Goal: Complete application form

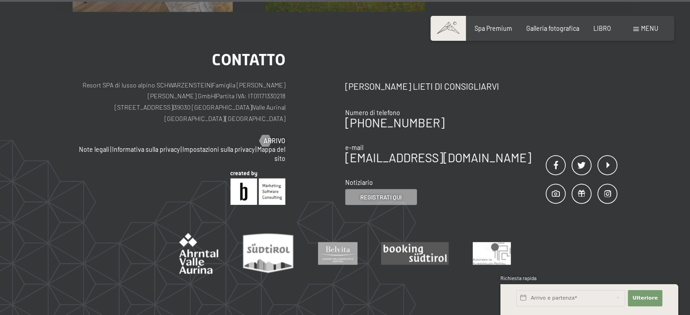
scroll to position [3809, 0]
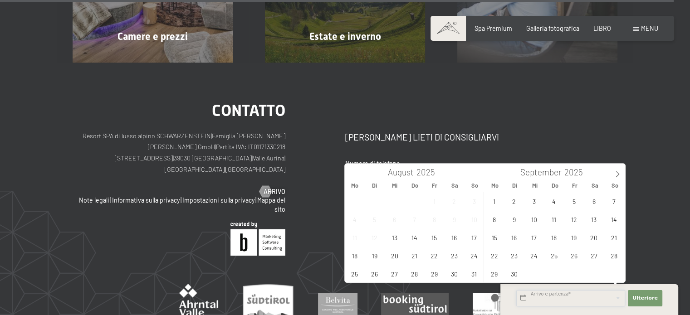
click at [559, 299] on input "text" at bounding box center [570, 298] width 109 height 16
click at [617, 175] on icon at bounding box center [617, 174] width 6 height 6
click at [598, 262] on span "27" at bounding box center [594, 256] width 18 height 18
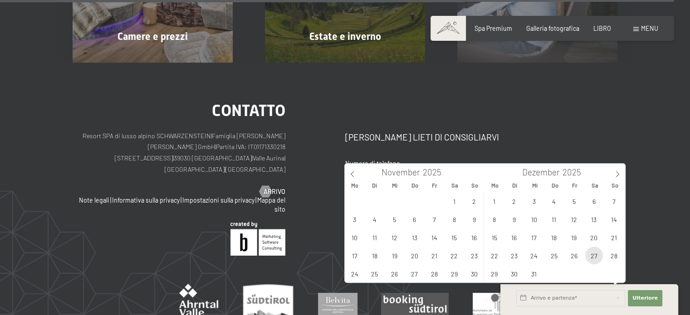
type input "Sa. 27.12.2025"
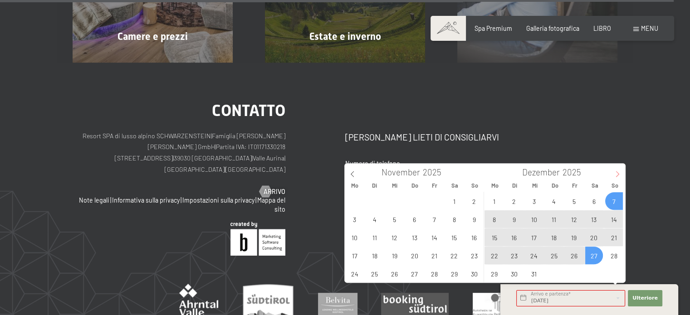
click at [621, 171] on span at bounding box center [617, 171] width 15 height 15
type input "2026"
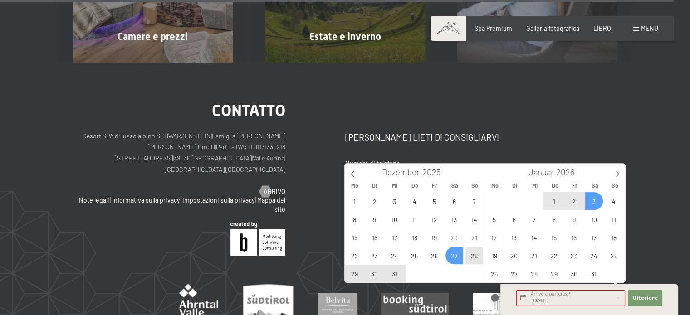
click at [599, 208] on span "3" at bounding box center [594, 201] width 18 height 18
type input "Sa. 27.12.2025 - Sa. 03.01.2026"
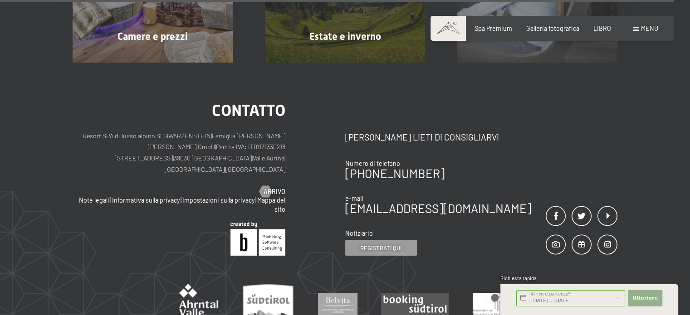
click at [645, 301] on font "Ulteriore" at bounding box center [644, 298] width 25 height 6
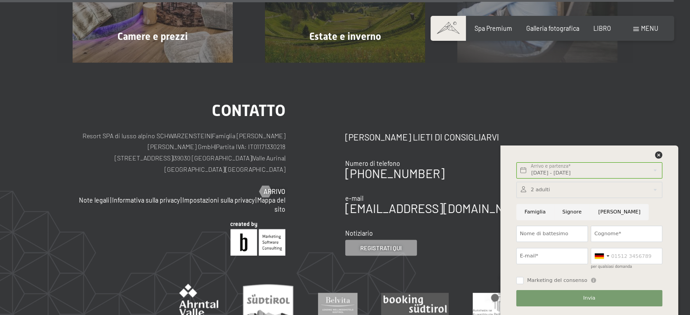
click at [595, 192] on div at bounding box center [589, 190] width 146 height 16
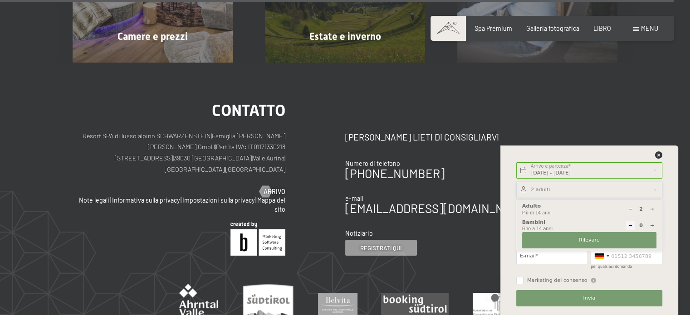
click at [648, 225] on div at bounding box center [651, 225] width 9 height 9
type input "1"
select select
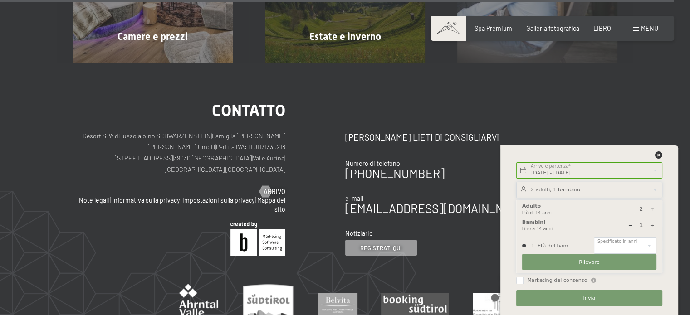
click at [653, 209] on icon at bounding box center [652, 209] width 5 height 5
type input "3"
click at [642, 243] on select "0 1 2 3 4 5 6 7 8 9 10 11 12 13 14" at bounding box center [625, 246] width 63 height 16
select select "13"
click at [594, 238] on select "0 1 2 3 4 5 6 7 8 9 10 11 12 13 14" at bounding box center [625, 246] width 63 height 16
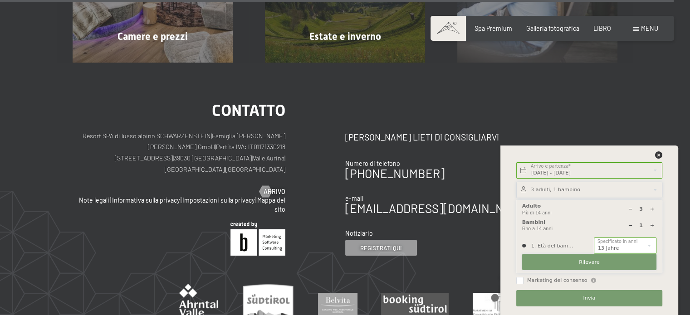
click at [621, 261] on button "Rilevare" at bounding box center [589, 262] width 134 height 16
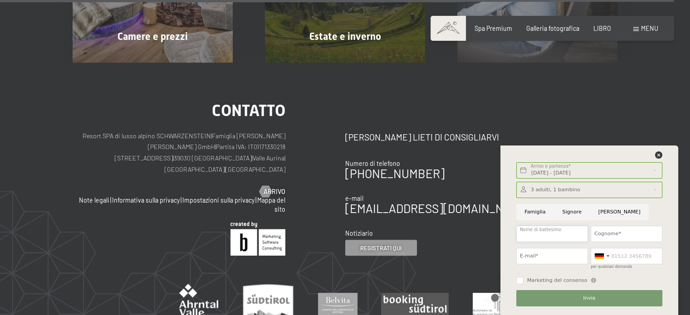
click at [567, 236] on input "Nome di battesimo" at bounding box center [552, 234] width 72 height 16
type input "Sara"
type input "Decalli"
type input "giallinasempre@gmail.com"
type input "3282171703"
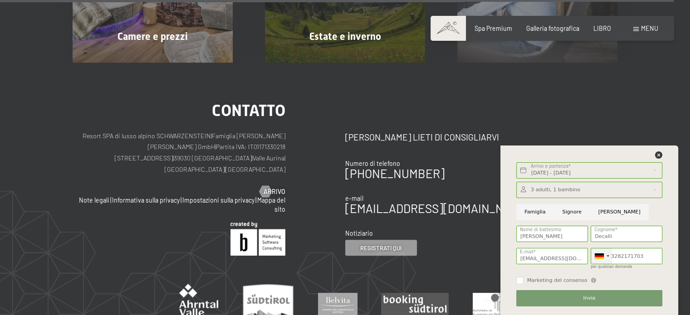
click at [599, 254] on div at bounding box center [599, 256] width 9 height 5
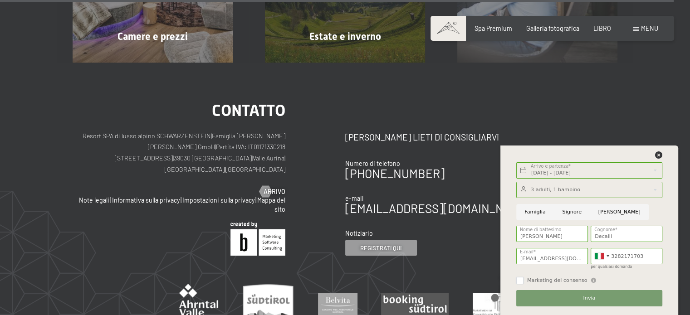
click at [517, 277] on input "Marketing del consenso" at bounding box center [519, 280] width 7 height 7
checkbox input "true"
click at [562, 298] on button "Invia" at bounding box center [589, 298] width 146 height 16
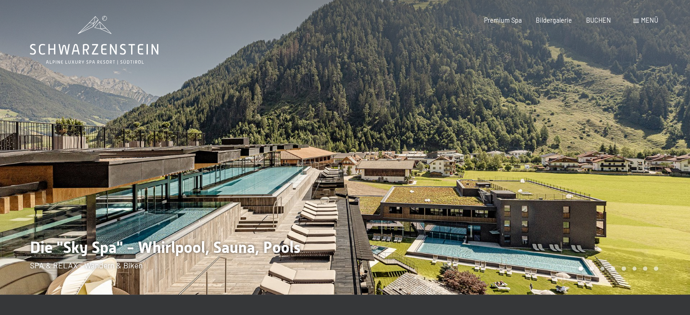
drag, startPoint x: 695, startPoint y: 37, endPoint x: 641, endPoint y: 24, distance: 56.0
